Goal: Register for event/course

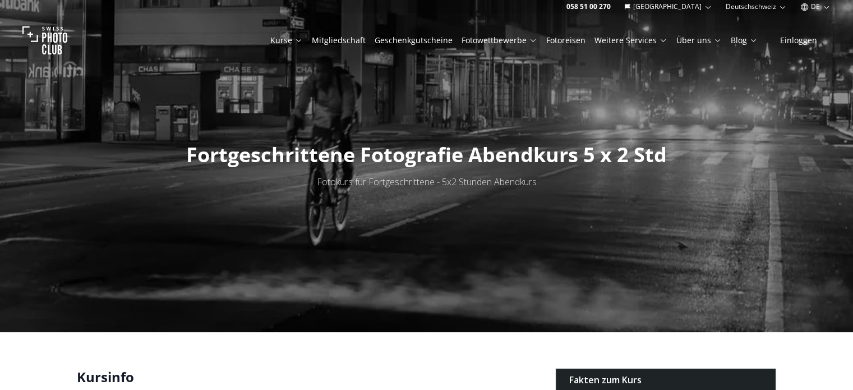
drag, startPoint x: 28, startPoint y: 327, endPoint x: 100, endPoint y: 40, distance: 295.1
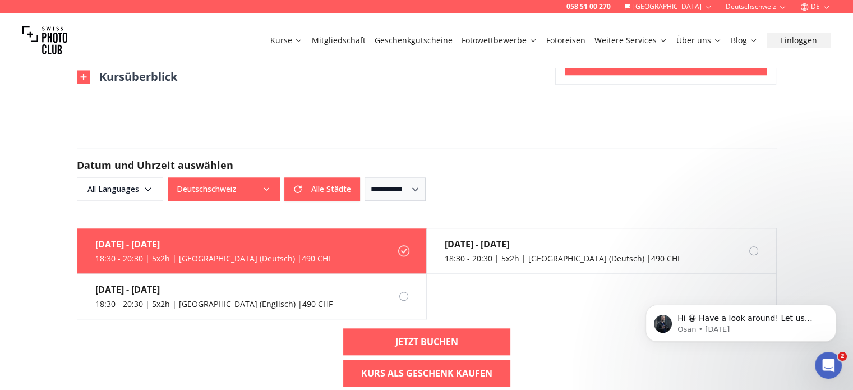
scroll to position [1069, 0]
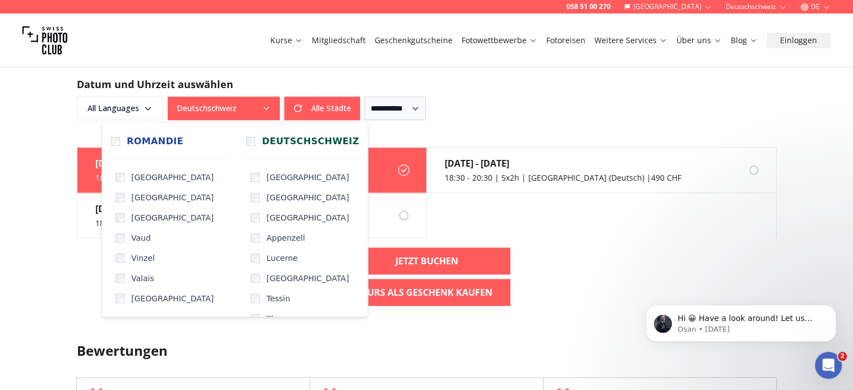
click at [270, 107] on button "Deutschschweiz" at bounding box center [224, 108] width 112 height 24
click at [277, 139] on span "Deutschschweiz" at bounding box center [310, 140] width 97 height 13
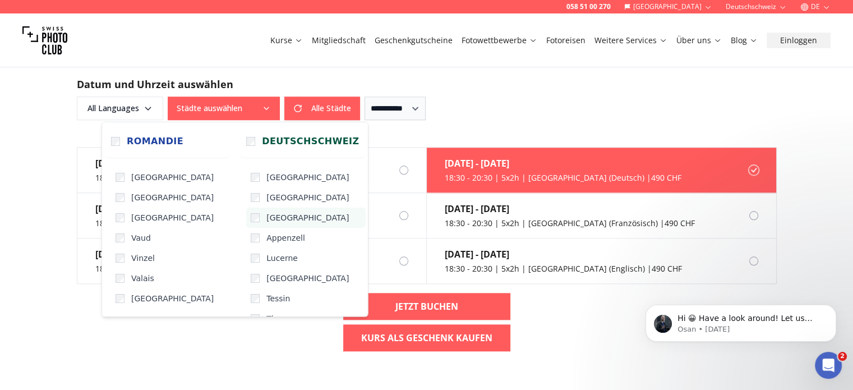
click at [266, 218] on span "[GEOGRAPHIC_DATA]" at bounding box center [307, 217] width 82 height 11
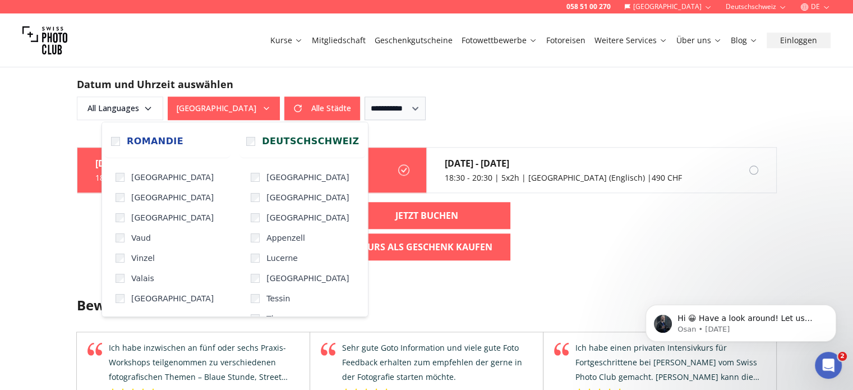
click at [26, 173] on div "058 51 00 270 Schweiz Deutschschweiz DE Kurse Mitgliedschaft Geschenkgutscheine…" at bounding box center [426, 82] width 853 height 2302
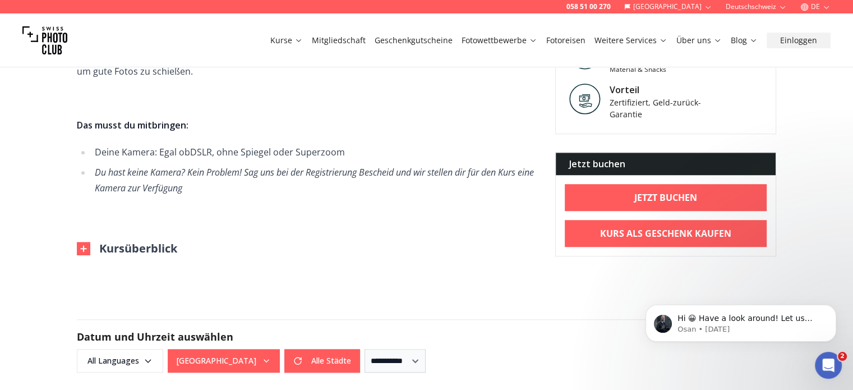
scroll to position [788, 0]
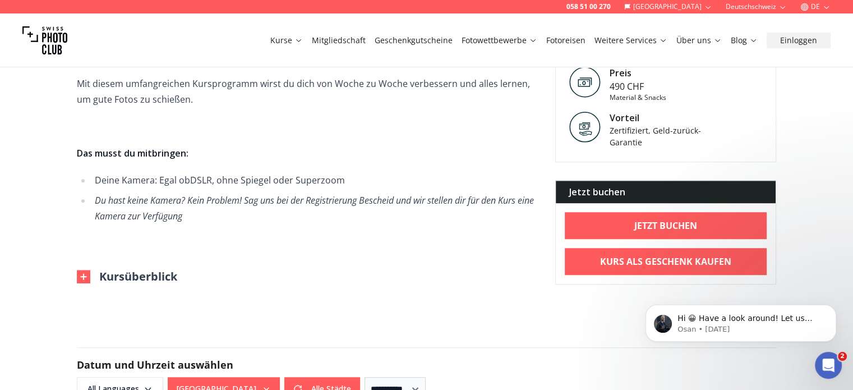
click at [251, 177] on span "DSLR, ohne Spiegel oder Superzoom" at bounding box center [267, 180] width 155 height 12
click at [319, 180] on span "DSLR, ohne Spiegel oder Superzoom" at bounding box center [267, 180] width 155 height 12
click at [315, 181] on span "DSLR, ohne Spiegel oder Superzoom" at bounding box center [267, 180] width 155 height 12
click at [314, 181] on span "DSLR, ohne Spiegel oder Superzoom" at bounding box center [267, 180] width 155 height 12
